Goal: Task Accomplishment & Management: Complete application form

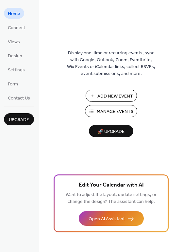
click at [111, 112] on span "Manage Events" at bounding box center [115, 111] width 37 height 7
click at [121, 111] on span "Manage Events" at bounding box center [115, 111] width 37 height 7
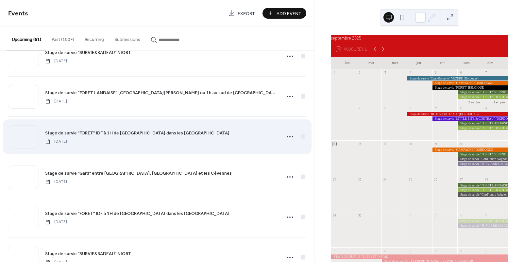
scroll to position [130, 0]
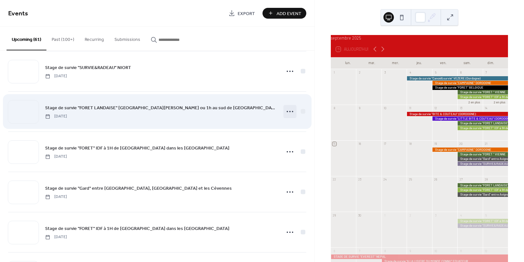
click at [288, 113] on icon at bounding box center [290, 111] width 10 height 10
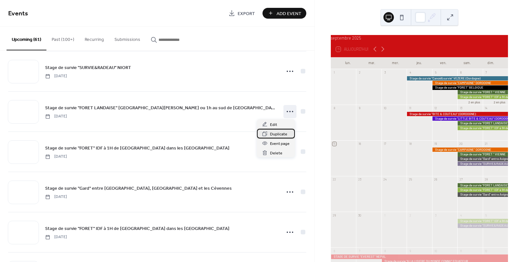
click at [277, 134] on span "Duplicate" at bounding box center [278, 134] width 17 height 7
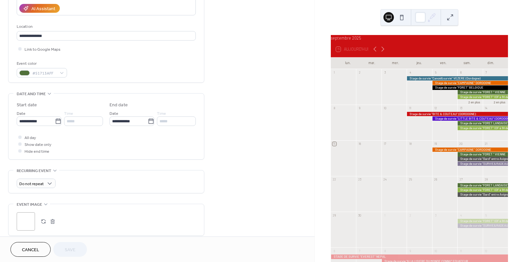
scroll to position [121, 0]
click at [56, 123] on icon at bounding box center [58, 120] width 7 height 7
click at [55, 123] on input "**********" at bounding box center [36, 119] width 38 height 9
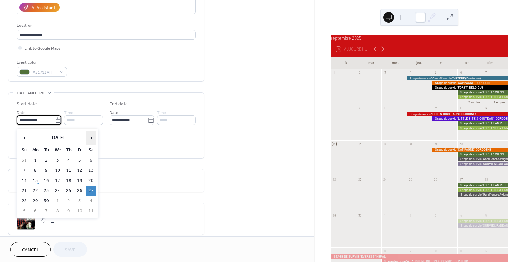
click at [92, 137] on span "›" at bounding box center [91, 137] width 10 height 13
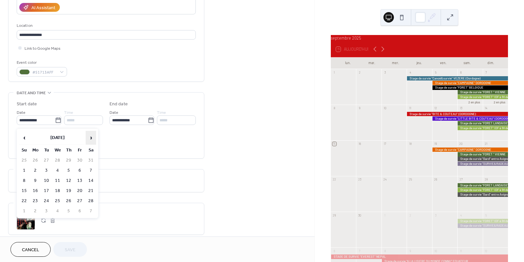
click at [92, 137] on span "›" at bounding box center [91, 137] width 10 height 13
click at [89, 162] on td "4" at bounding box center [91, 160] width 10 height 9
type input "**********"
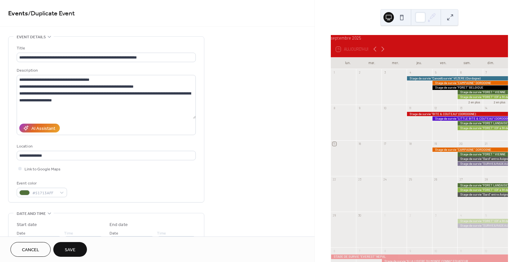
scroll to position [0, 0]
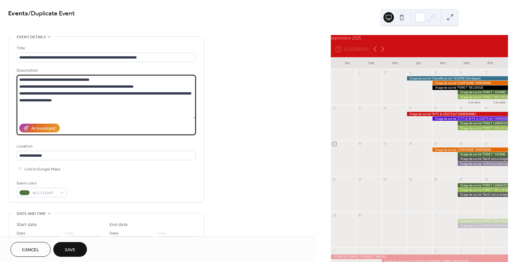
drag, startPoint x: 58, startPoint y: 88, endPoint x: 74, endPoint y: 88, distance: 15.7
click at [74, 88] on textarea "**********" at bounding box center [106, 97] width 179 height 44
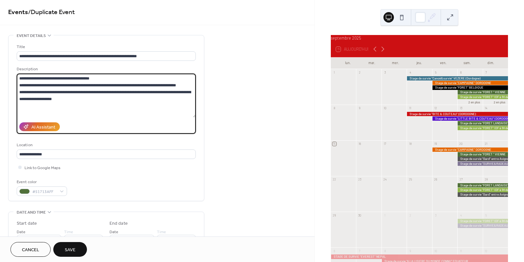
scroll to position [0, 0]
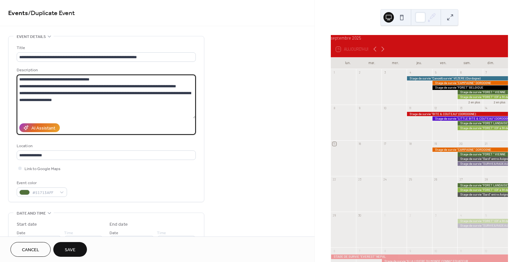
drag, startPoint x: 23, startPoint y: 94, endPoint x: 79, endPoint y: 95, distance: 55.6
click at [79, 95] on textarea "**********" at bounding box center [106, 97] width 179 height 44
drag, startPoint x: 79, startPoint y: 102, endPoint x: 87, endPoint y: 102, distance: 8.2
click at [79, 102] on textarea "**********" at bounding box center [106, 97] width 179 height 44
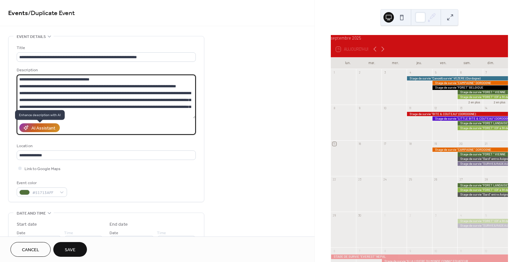
scroll to position [1, 0]
type textarea "**********"
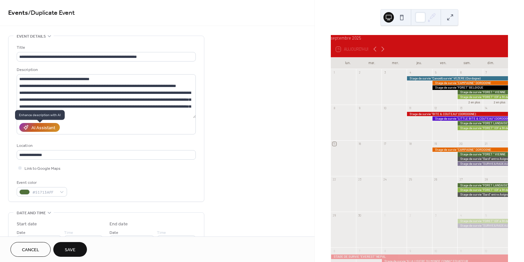
click at [44, 129] on div "AI Assistant" at bounding box center [43, 128] width 24 height 7
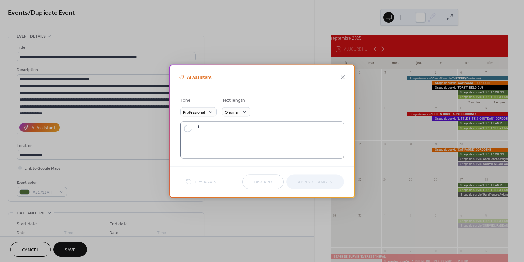
type textarea "**********"
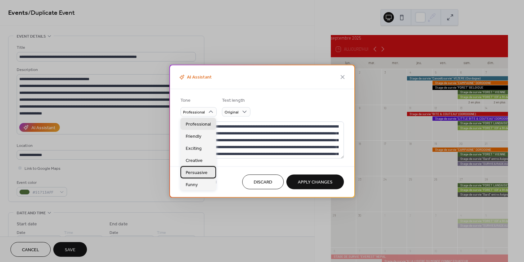
click at [206, 174] on span "Persuasive" at bounding box center [197, 172] width 22 height 7
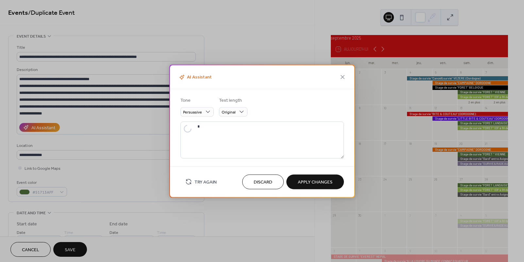
type textarea "**********"
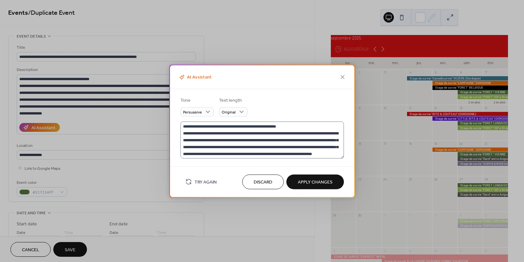
scroll to position [7, 0]
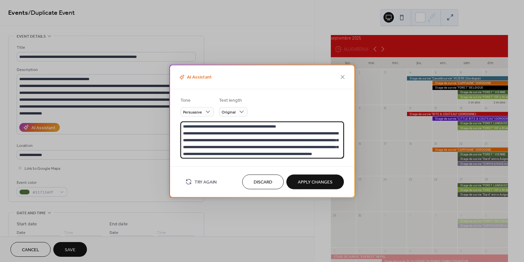
click at [207, 154] on textarea "**********" at bounding box center [261, 139] width 163 height 37
drag, startPoint x: 208, startPoint y: 154, endPoint x: 175, endPoint y: 113, distance: 52.3
click at [175, 113] on div "**********" at bounding box center [262, 127] width 184 height 77
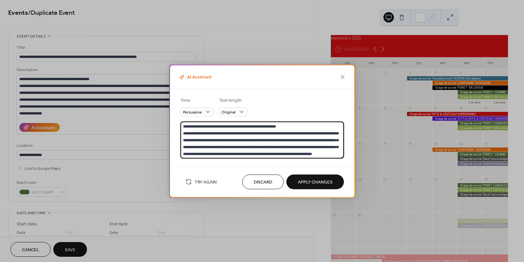
click at [315, 181] on span "Apply Changes" at bounding box center [315, 182] width 35 height 7
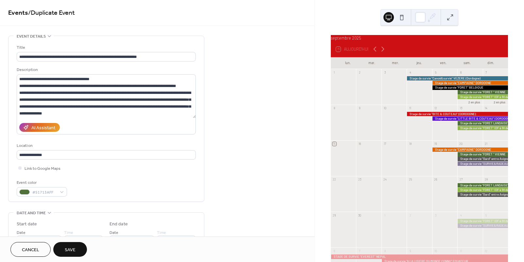
type textarea "**********"
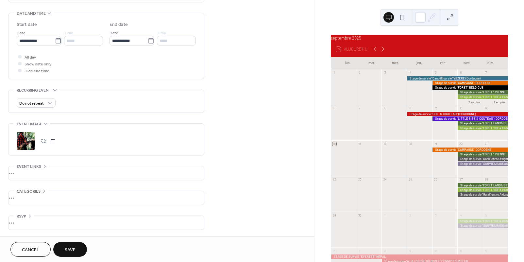
scroll to position [202, 0]
click at [69, 249] on span "Save" at bounding box center [70, 250] width 11 height 7
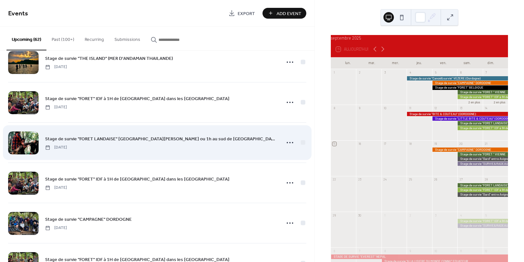
scroll to position [1060, 0]
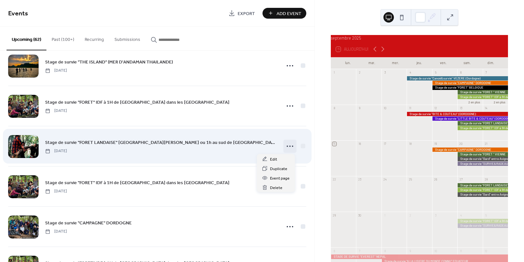
click at [289, 148] on icon at bounding box center [290, 146] width 10 height 10
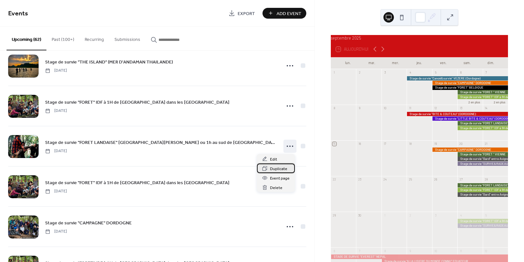
click at [284, 169] on span "Duplicate" at bounding box center [278, 168] width 17 height 7
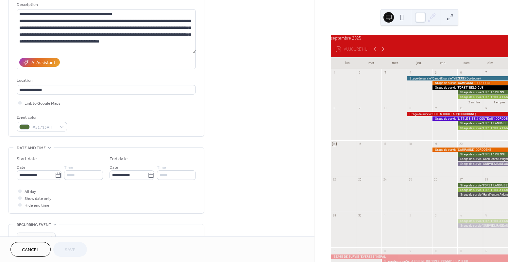
scroll to position [68, 0]
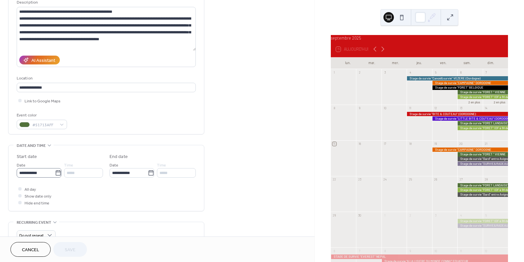
click at [57, 176] on icon at bounding box center [58, 173] width 7 height 7
click at [55, 176] on input "**********" at bounding box center [36, 172] width 38 height 9
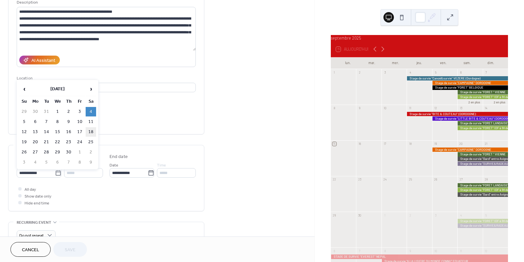
click at [89, 133] on td "18" at bounding box center [91, 131] width 10 height 9
type input "**********"
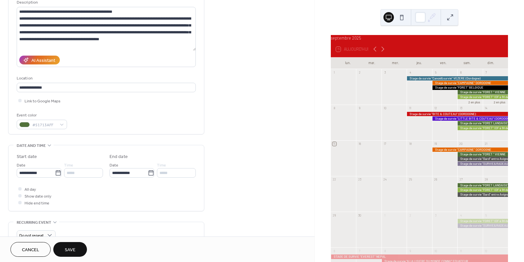
click at [71, 250] on span "Save" at bounding box center [70, 250] width 11 height 7
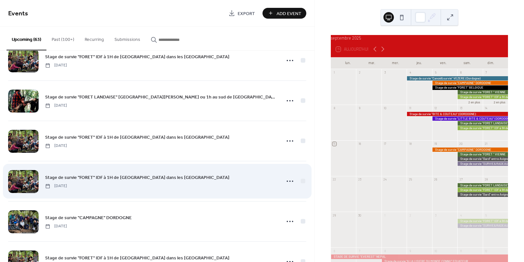
scroll to position [1104, 0]
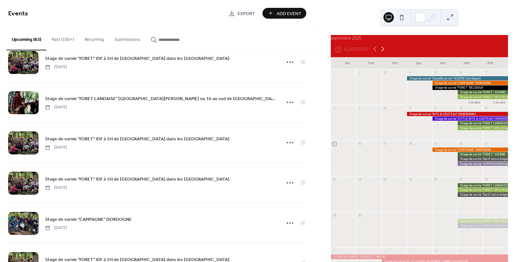
click at [385, 52] on icon at bounding box center [383, 49] width 8 height 8
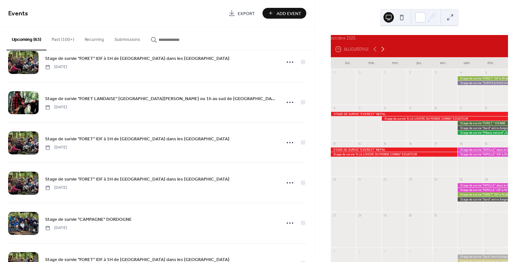
click at [385, 52] on icon at bounding box center [383, 49] width 8 height 8
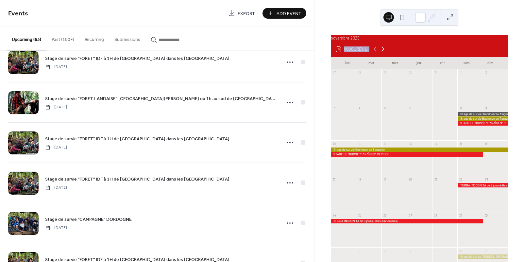
click at [385, 52] on icon at bounding box center [383, 49] width 8 height 8
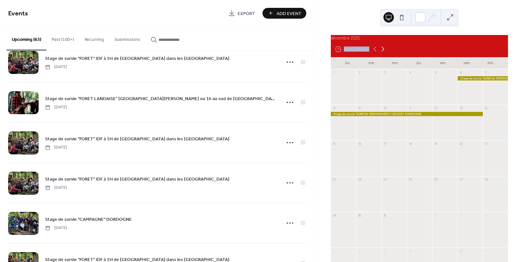
click at [384, 52] on icon at bounding box center [383, 49] width 3 height 5
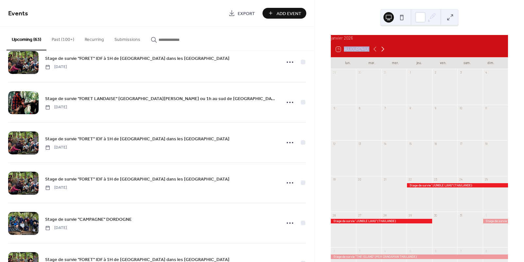
click at [384, 52] on icon at bounding box center [383, 49] width 3 height 5
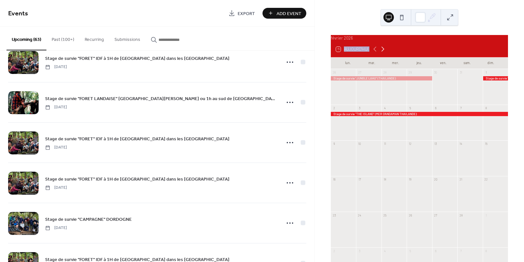
click at [384, 52] on icon at bounding box center [383, 49] width 3 height 5
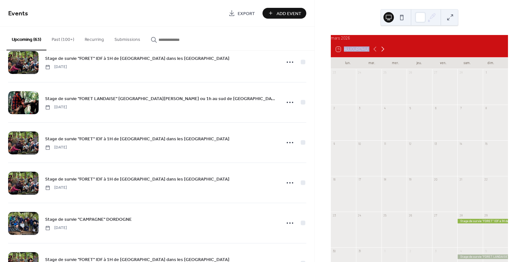
click at [384, 52] on icon at bounding box center [383, 49] width 3 height 5
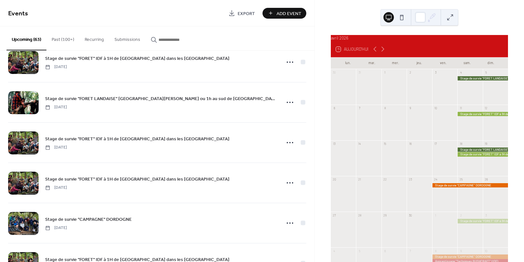
click at [475, 156] on div at bounding box center [482, 154] width 51 height 4
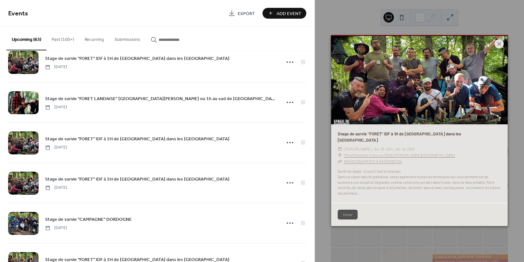
click at [500, 48] on icon at bounding box center [499, 44] width 8 height 8
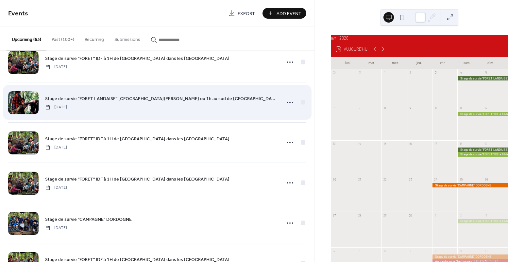
drag, startPoint x: 140, startPoint y: 147, endPoint x: 214, endPoint y: 109, distance: 83.2
click at [140, 147] on div "Stage de survie "FORET" IDF à 1H de [GEOGRAPHIC_DATA] dans les [GEOGRAPHIC_DATA…" at bounding box center [160, 142] width 231 height 15
click at [288, 101] on icon at bounding box center [290, 102] width 10 height 10
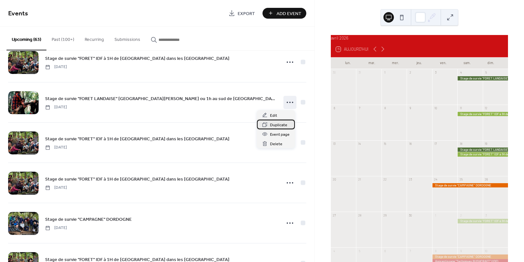
click at [274, 125] on span "Duplicate" at bounding box center [278, 125] width 17 height 7
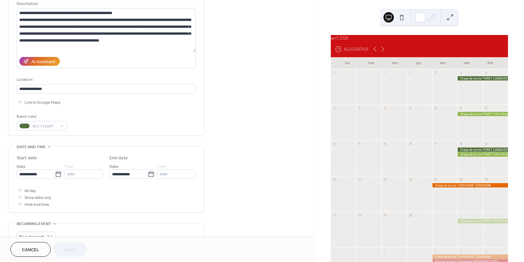
scroll to position [67, 0]
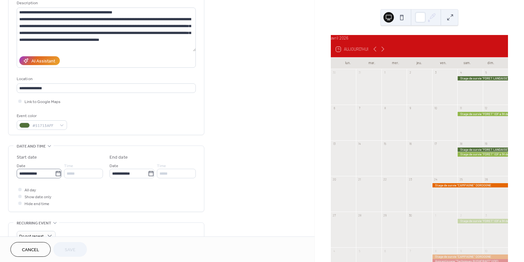
click at [55, 175] on icon at bounding box center [58, 173] width 7 height 7
click at [55, 175] on input "**********" at bounding box center [36, 173] width 38 height 9
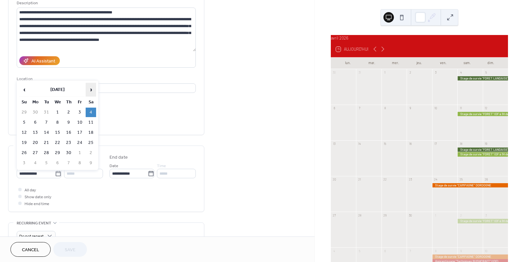
click at [91, 90] on span "›" at bounding box center [91, 89] width 10 height 13
drag, startPoint x: 91, startPoint y: 112, endPoint x: 79, endPoint y: 123, distance: 16.2
click at [91, 112] on td "2" at bounding box center [91, 112] width 10 height 9
type input "**********"
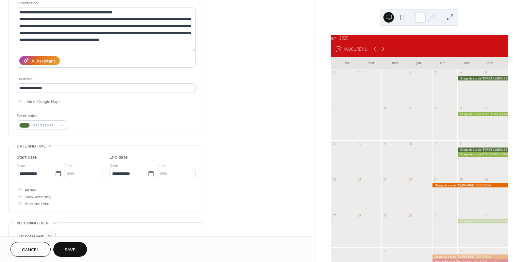
click at [72, 245] on button "Save" at bounding box center [70, 249] width 34 height 15
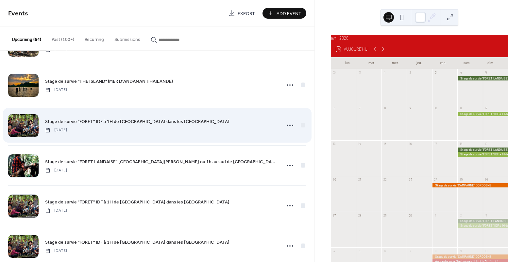
scroll to position [1042, 0]
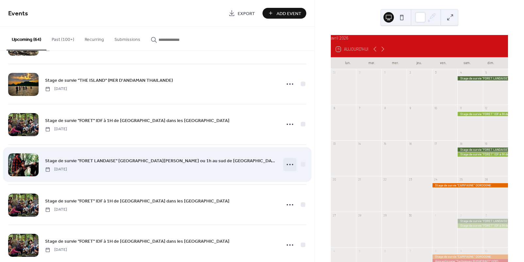
click at [290, 165] on icon at bounding box center [290, 164] width 10 height 10
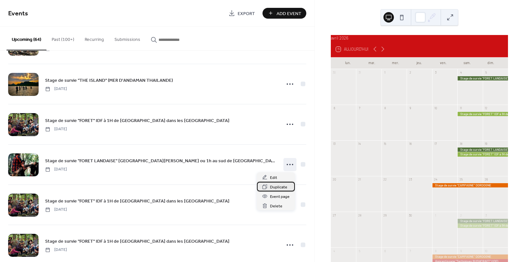
click at [276, 187] on span "Duplicate" at bounding box center [278, 187] width 17 height 7
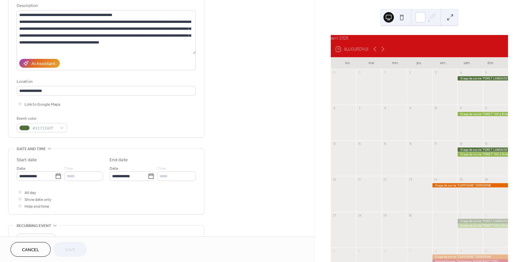
scroll to position [66, 0]
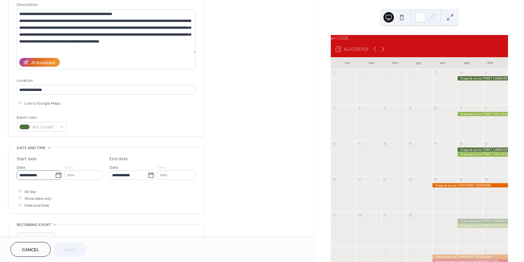
click at [55, 177] on icon at bounding box center [58, 175] width 7 height 7
click at [54, 177] on input "**********" at bounding box center [36, 174] width 38 height 9
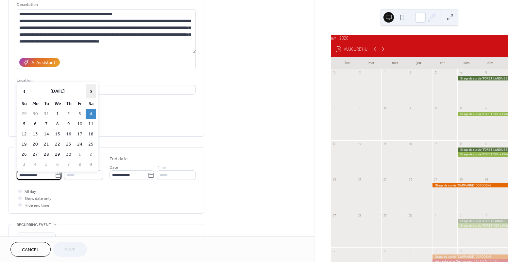
click at [91, 90] on span "›" at bounding box center [91, 91] width 10 height 13
click at [91, 153] on td "30" at bounding box center [91, 154] width 10 height 9
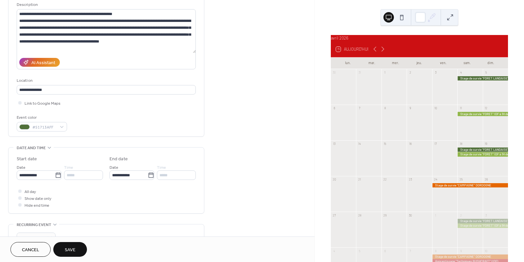
type input "**********"
click at [73, 249] on span "Save" at bounding box center [70, 250] width 11 height 7
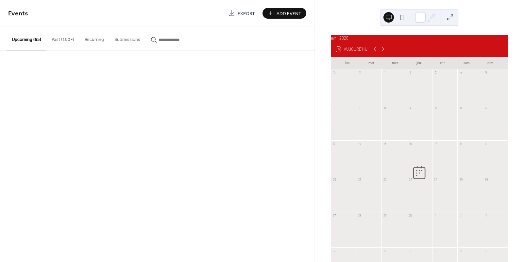
scroll to position [41, 0]
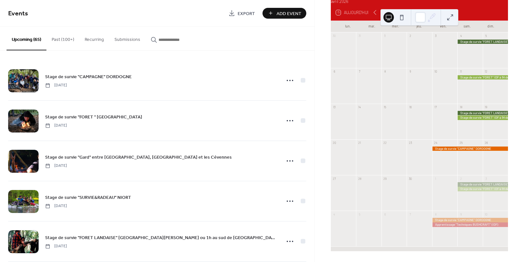
click at [394, 8] on div "15 Aujourd'hui" at bounding box center [419, 13] width 177 height 16
click at [465, 15] on div "15 Aujourd'hui" at bounding box center [419, 13] width 177 height 16
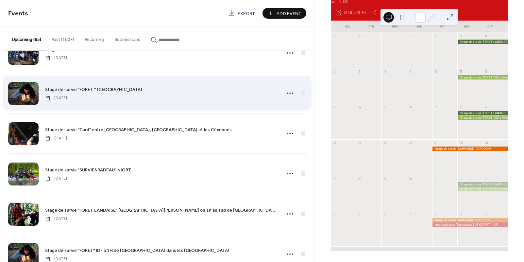
scroll to position [88, 0]
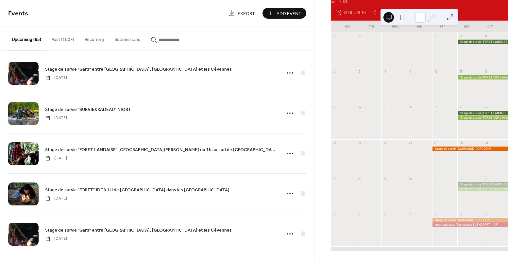
click at [368, 147] on div at bounding box center [368, 159] width 25 height 27
click at [376, 13] on icon at bounding box center [375, 13] width 8 height 8
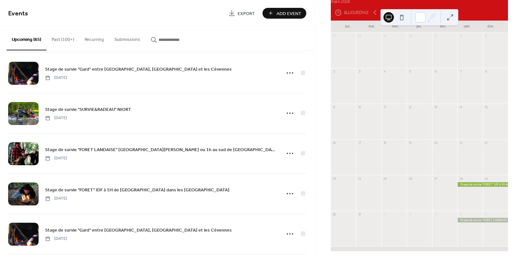
drag, startPoint x: 446, startPoint y: 12, endPoint x: 452, endPoint y: 20, distance: 9.5
click at [449, 23] on div at bounding box center [420, 17] width 78 height 16
click at [476, 13] on div "15 Aujourd'hui" at bounding box center [419, 13] width 177 height 16
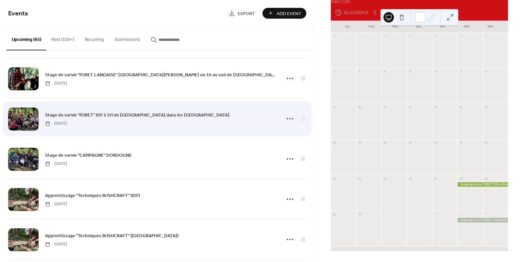
scroll to position [1328, 0]
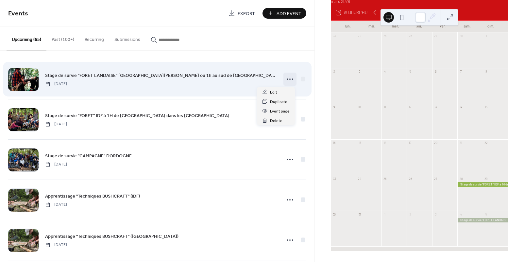
click at [289, 78] on icon at bounding box center [290, 79] width 10 height 10
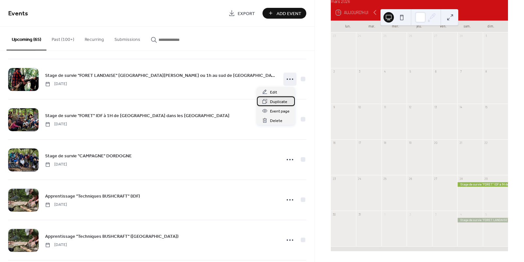
click at [277, 101] on span "Duplicate" at bounding box center [278, 101] width 17 height 7
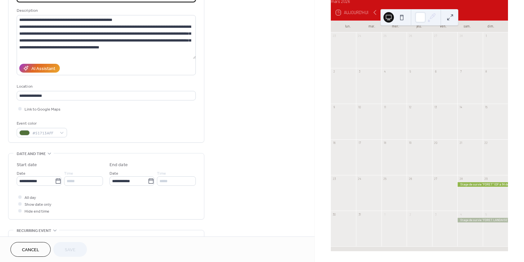
scroll to position [60, 0]
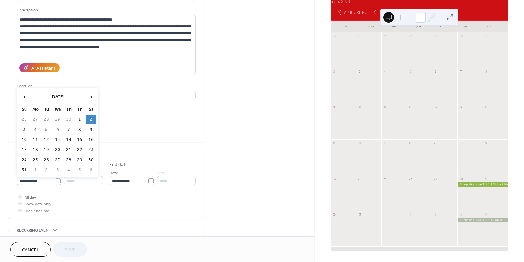
click at [55, 184] on icon at bounding box center [58, 181] width 7 height 7
click at [53, 184] on input "**********" at bounding box center [36, 180] width 38 height 9
click at [88, 97] on span "›" at bounding box center [91, 96] width 10 height 13
click at [89, 96] on span "›" at bounding box center [91, 96] width 10 height 13
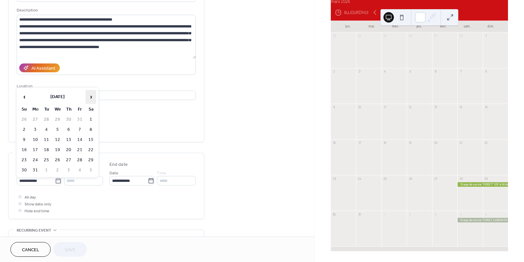
click at [89, 96] on span "›" at bounding box center [91, 96] width 10 height 13
click at [80, 129] on td "11" at bounding box center [80, 129] width 10 height 9
type input "**********"
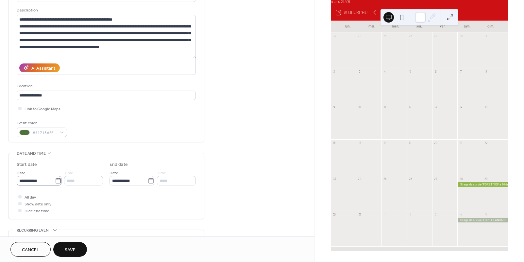
click at [56, 183] on icon at bounding box center [58, 180] width 5 height 5
click at [54, 184] on input "**********" at bounding box center [36, 180] width 38 height 9
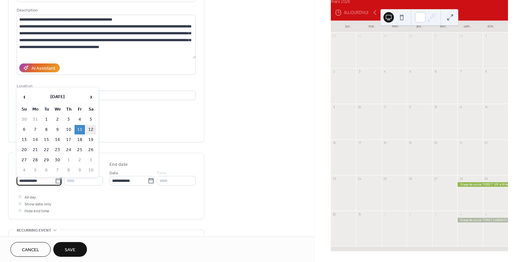
click at [90, 130] on td "12" at bounding box center [91, 129] width 10 height 9
type input "**********"
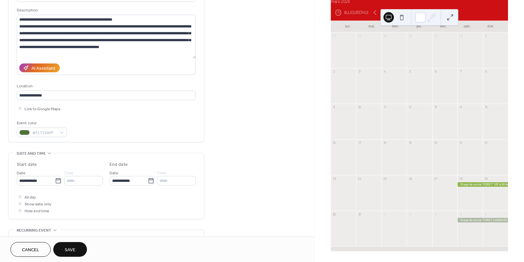
click at [70, 248] on span "Save" at bounding box center [70, 250] width 11 height 7
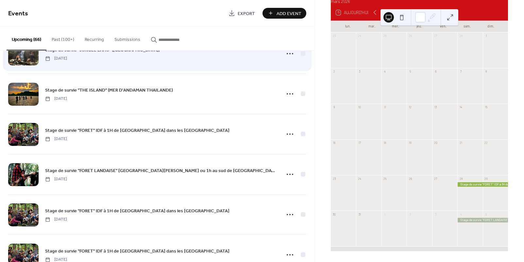
scroll to position [1035, 0]
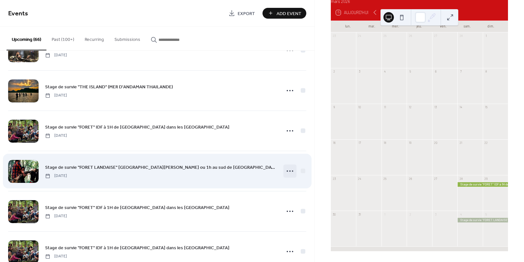
click at [289, 171] on circle at bounding box center [289, 170] width 1 height 1
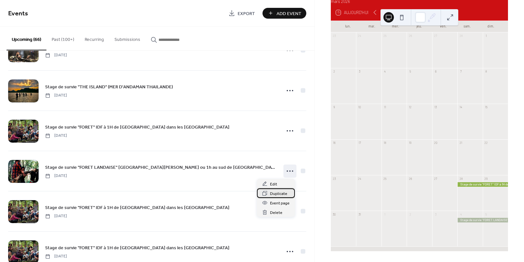
click at [282, 193] on span "Duplicate" at bounding box center [278, 193] width 17 height 7
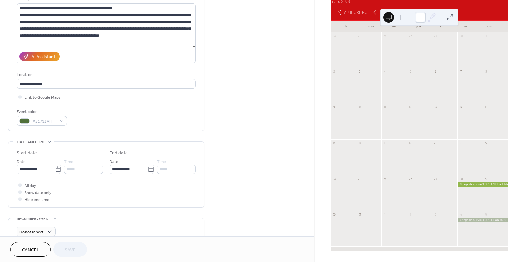
scroll to position [75, 0]
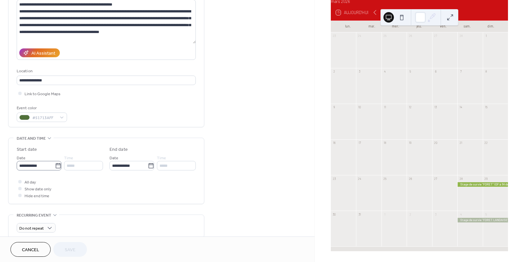
click at [57, 167] on icon at bounding box center [58, 166] width 7 height 7
click at [55, 167] on input "**********" at bounding box center [36, 165] width 38 height 9
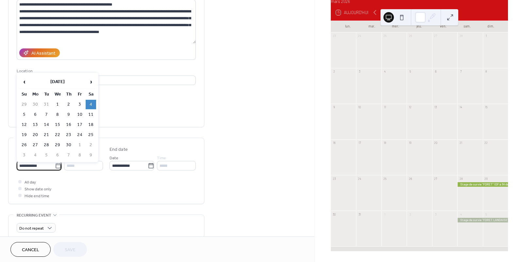
click at [49, 168] on input "**********" at bounding box center [36, 165] width 38 height 9
click at [90, 82] on span "›" at bounding box center [91, 81] width 10 height 13
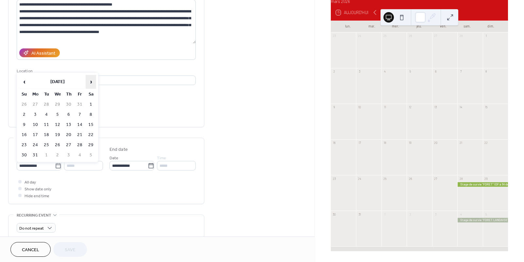
click at [90, 82] on span "›" at bounding box center [91, 81] width 10 height 13
click at [24, 84] on span "‹" at bounding box center [24, 81] width 10 height 13
click at [91, 105] on td "3" at bounding box center [91, 104] width 10 height 9
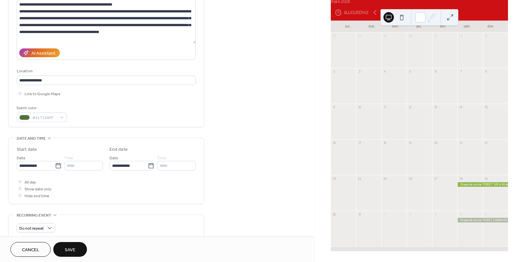
type input "**********"
click at [69, 248] on span "Save" at bounding box center [70, 250] width 11 height 7
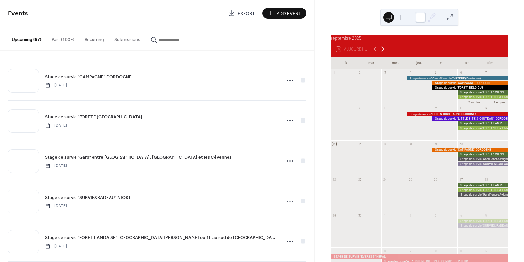
click at [384, 53] on icon at bounding box center [383, 49] width 8 height 8
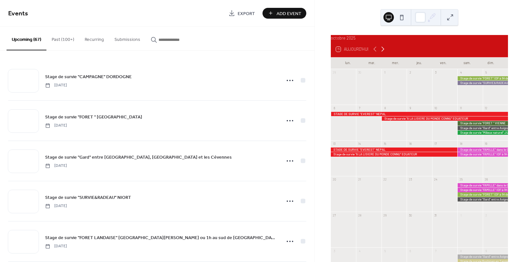
click at [384, 53] on icon at bounding box center [383, 49] width 8 height 8
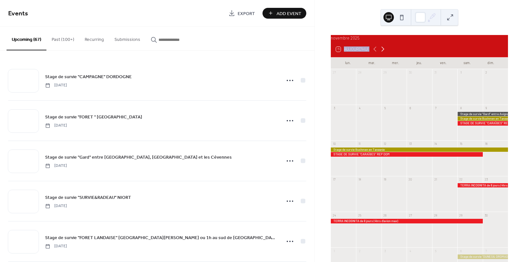
click at [384, 53] on icon at bounding box center [383, 49] width 8 height 8
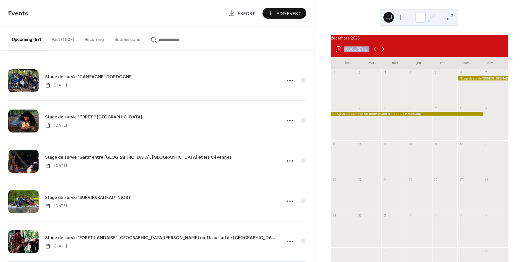
click at [384, 53] on icon at bounding box center [383, 49] width 8 height 8
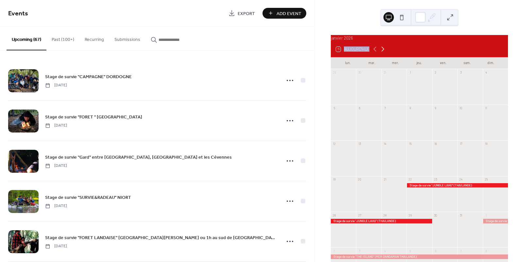
click at [384, 53] on icon at bounding box center [383, 49] width 8 height 8
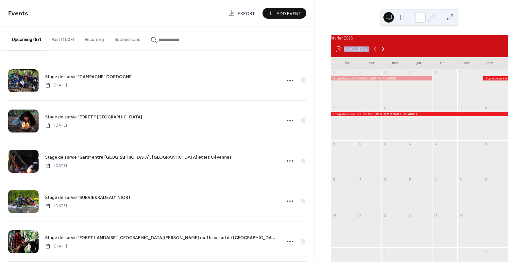
click at [384, 53] on icon at bounding box center [383, 49] width 8 height 8
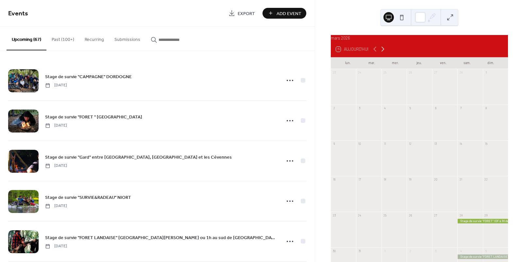
click at [384, 53] on icon at bounding box center [383, 49] width 8 height 8
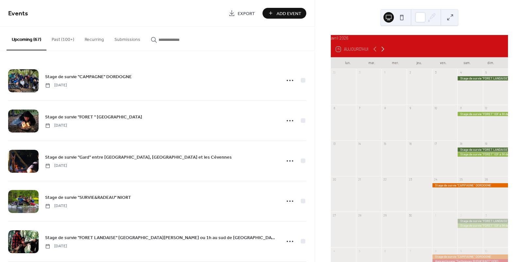
click at [384, 53] on icon at bounding box center [383, 49] width 8 height 8
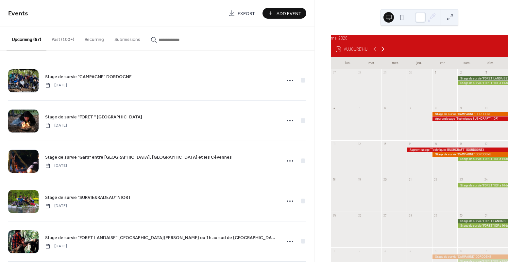
click at [384, 53] on icon at bounding box center [383, 49] width 8 height 8
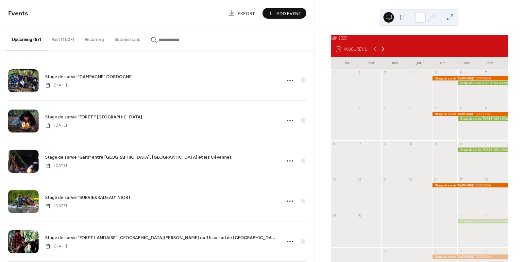
click at [384, 53] on icon at bounding box center [383, 49] width 8 height 8
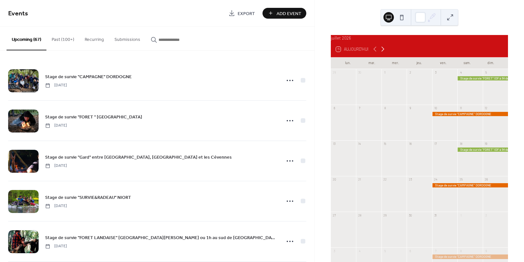
click at [384, 53] on icon at bounding box center [383, 49] width 8 height 8
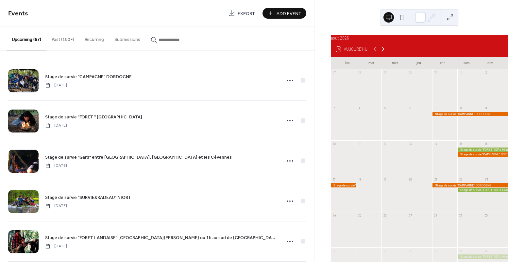
click at [384, 53] on icon at bounding box center [383, 49] width 8 height 8
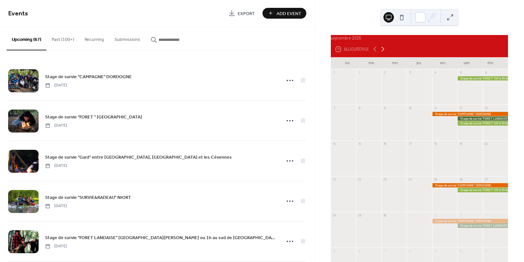
click at [384, 53] on icon at bounding box center [383, 49] width 8 height 8
